Goal: Navigation & Orientation: Find specific page/section

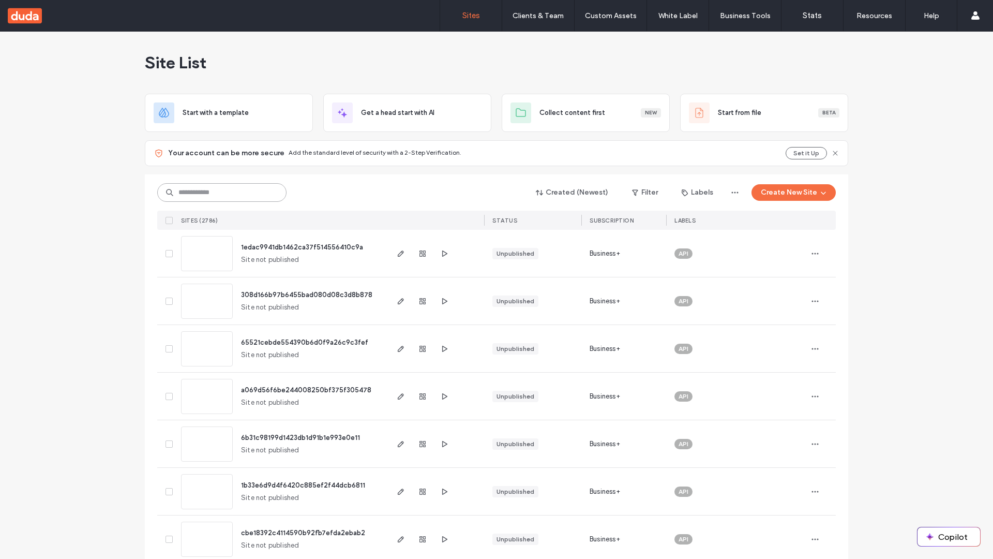
click at [222, 192] on input at bounding box center [221, 192] width 129 height 19
type input "**********"
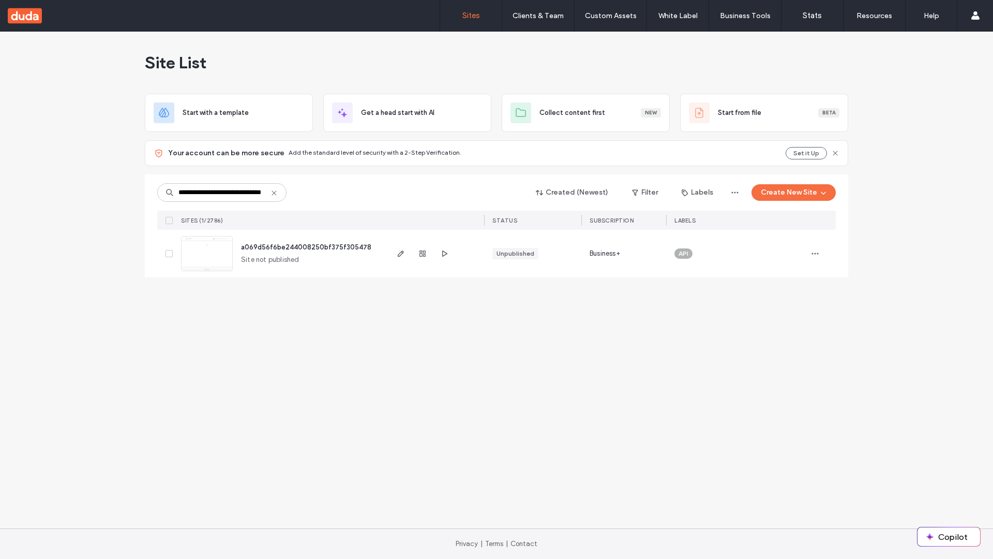
click at [307, 247] on span "a069d56f6be244008250bf375f305478" at bounding box center [306, 247] width 130 height 8
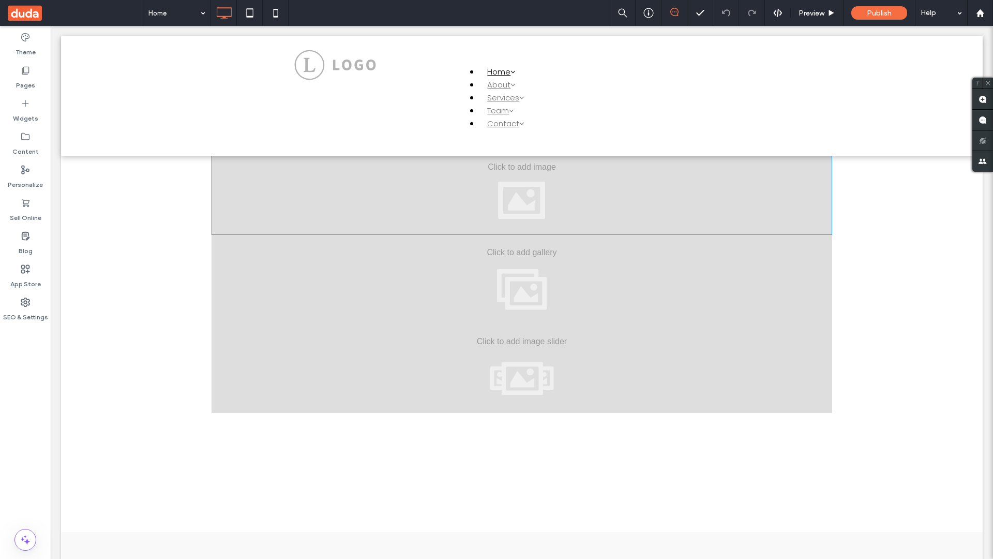
click at [522, 190] on div at bounding box center [522, 190] width 621 height 89
